Goal: Task Accomplishment & Management: Use online tool/utility

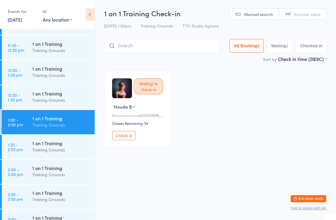
scroll to position [366, 0]
click at [58, 153] on div "Training Grounds" at bounding box center [60, 150] width 57 height 7
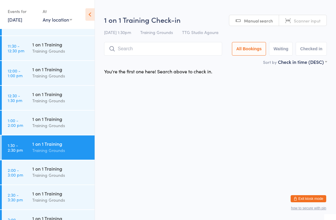
click at [66, 176] on div "Training Grounds" at bounding box center [60, 175] width 57 height 7
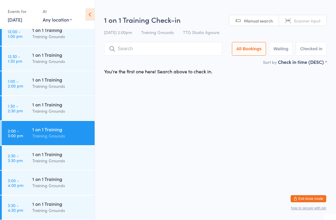
scroll to position [481, 0]
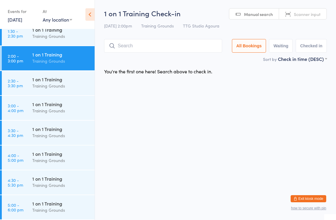
click at [36, 207] on div "1 on 1 Training" at bounding box center [60, 204] width 57 height 7
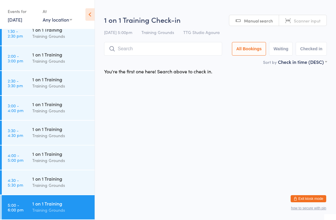
click at [171, 43] on input "search" at bounding box center [163, 49] width 118 height 14
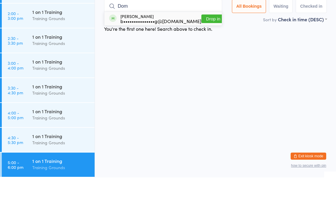
type input "Dom"
click at [211, 57] on button "Drop in" at bounding box center [213, 61] width 24 height 9
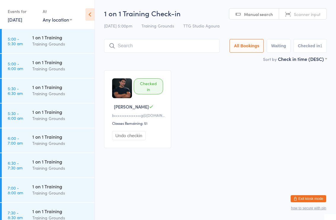
click at [201, 178] on html "You have now entered Kiosk Mode. Members will be able to check themselves in us…" at bounding box center [168, 110] width 336 height 220
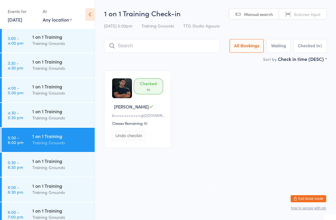
scroll to position [559, 0]
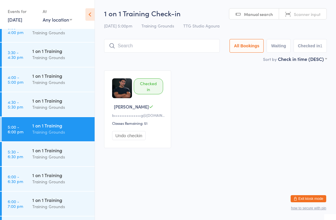
click at [57, 150] on div "1 on 1 Training" at bounding box center [60, 150] width 57 height 7
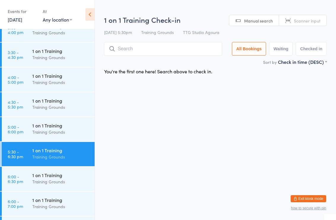
click at [148, 51] on input "search" at bounding box center [163, 49] width 118 height 14
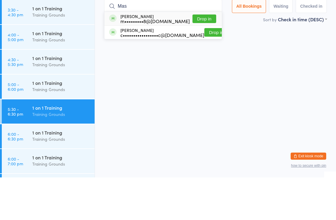
type input "Mas"
click at [206, 57] on button "Drop in" at bounding box center [204, 61] width 24 height 9
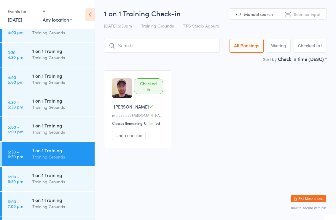
click at [49, 134] on div "Training Grounds" at bounding box center [60, 132] width 57 height 7
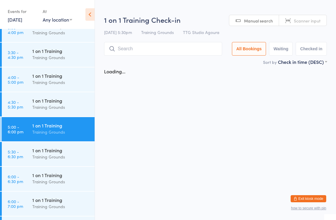
click at [65, 109] on div "Training Grounds" at bounding box center [60, 107] width 57 height 7
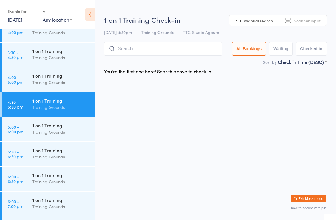
click at [57, 71] on div "1 on 1 Training Training Grounds" at bounding box center [63, 79] width 62 height 23
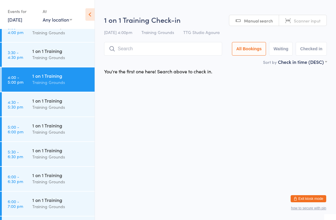
click at [41, 151] on div "1 on 1 Training" at bounding box center [60, 150] width 57 height 7
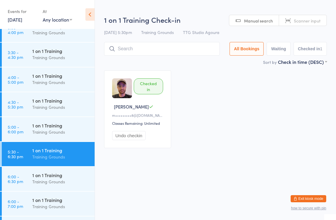
click at [43, 57] on div "Training Grounds" at bounding box center [60, 57] width 57 height 7
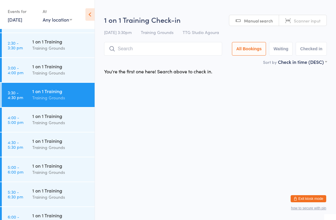
scroll to position [513, 0]
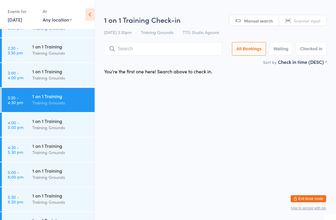
click at [57, 76] on div "Training Grounds" at bounding box center [60, 78] width 57 height 7
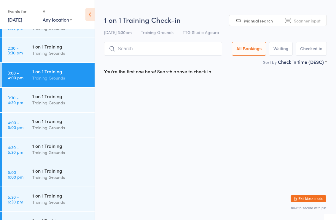
click at [57, 51] on div "Training Grounds" at bounding box center [60, 53] width 57 height 7
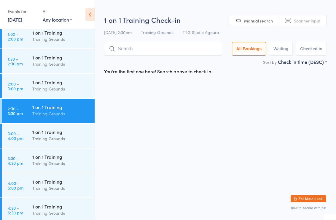
scroll to position [451, 0]
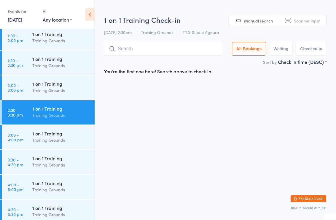
click at [54, 86] on div "1 on 1 Training" at bounding box center [60, 84] width 57 height 7
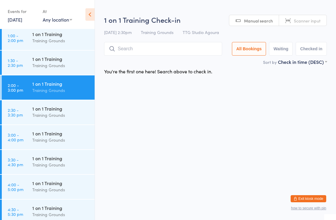
click at [62, 62] on div "1 on 1 Training" at bounding box center [60, 59] width 57 height 7
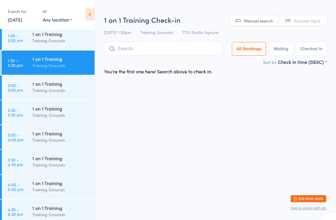
click at [69, 39] on div "Training Grounds" at bounding box center [60, 40] width 57 height 7
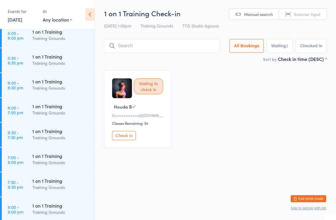
scroll to position [652, 0]
click at [58, 58] on div "1 on 1 Training" at bounding box center [60, 57] width 57 height 7
